Goal: Task Accomplishment & Management: Complete application form

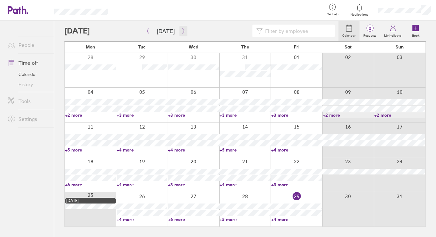
click at [181, 32] on icon "button" at bounding box center [183, 30] width 5 height 5
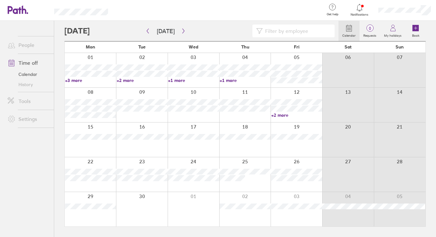
click at [81, 79] on link "+3 more" at bounding box center [90, 81] width 51 height 6
click at [134, 78] on link "+2 more" at bounding box center [142, 81] width 51 height 6
click at [189, 79] on link "+1 more" at bounding box center [193, 81] width 51 height 6
click at [180, 78] on link "+1 more" at bounding box center [193, 81] width 51 height 6
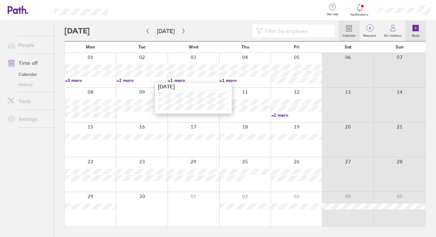
click at [418, 26] on icon at bounding box center [416, 28] width 6 height 6
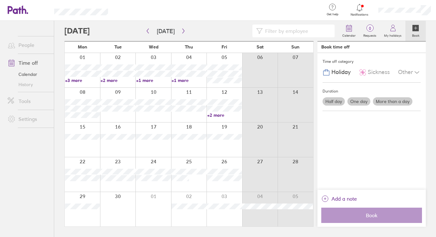
click at [390, 100] on label "More than a day" at bounding box center [393, 101] width 40 height 8
click at [0, 0] on input "More than a day" at bounding box center [0, 0] width 0 height 0
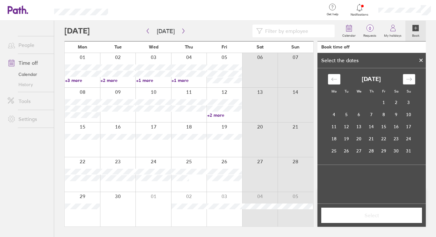
click at [410, 79] on icon "Move forward to switch to the next month." at bounding box center [409, 79] width 6 height 6
click at [335, 105] on td "1" at bounding box center [334, 103] width 12 height 12
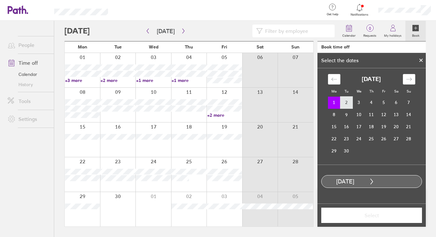
click at [346, 105] on td "2" at bounding box center [347, 103] width 12 height 12
click at [378, 214] on span "Select" at bounding box center [372, 215] width 92 height 6
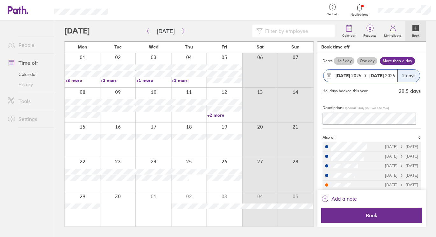
scroll to position [44, 0]
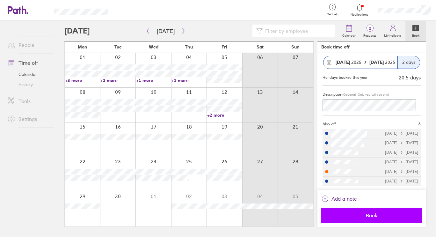
click at [365, 215] on span "Book" at bounding box center [372, 215] width 92 height 6
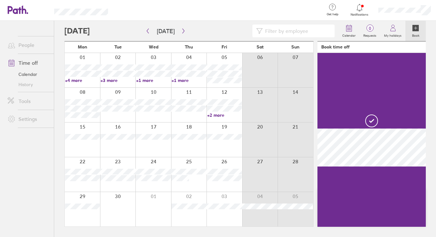
click at [398, 5] on div at bounding box center [404, 10] width 63 height 20
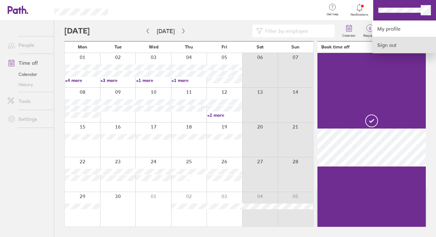
click at [391, 44] on link "Sign out" at bounding box center [405, 45] width 64 height 16
